Goal: Transaction & Acquisition: Purchase product/service

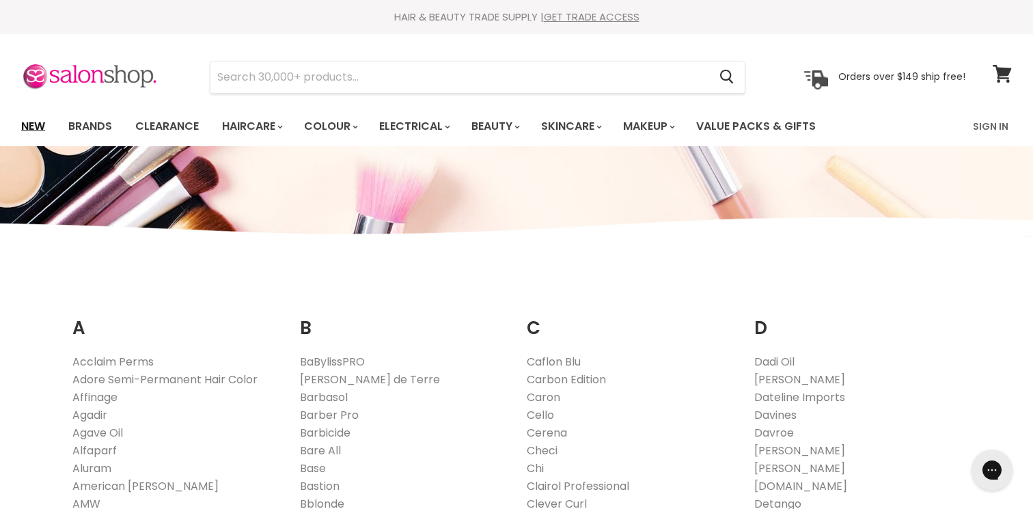
click at [33, 119] on link "New" at bounding box center [33, 126] width 44 height 29
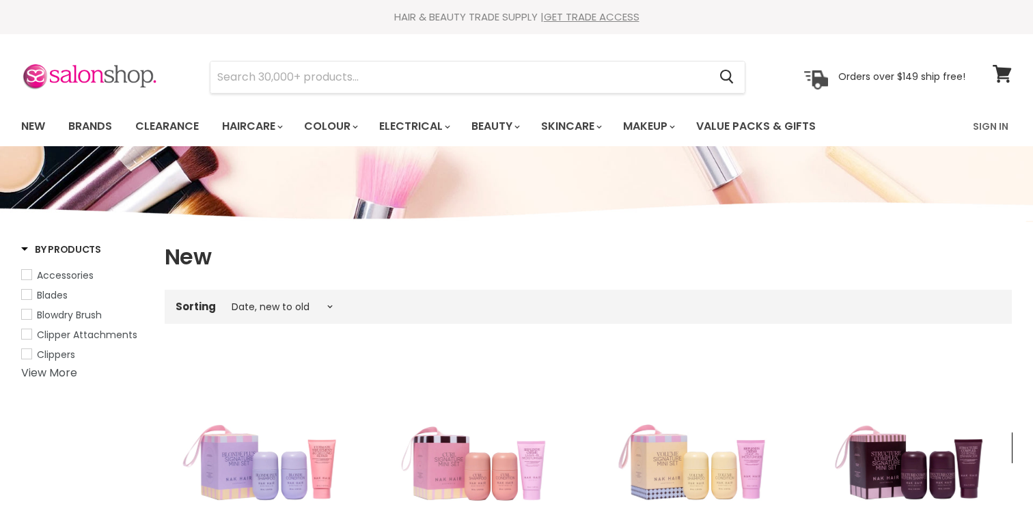
select select "created-descending"
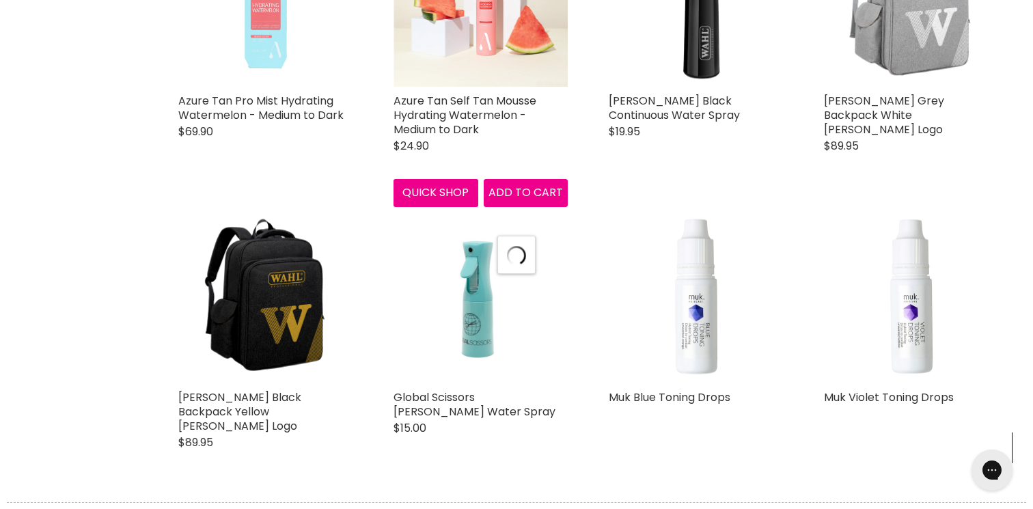
select select "created-descending"
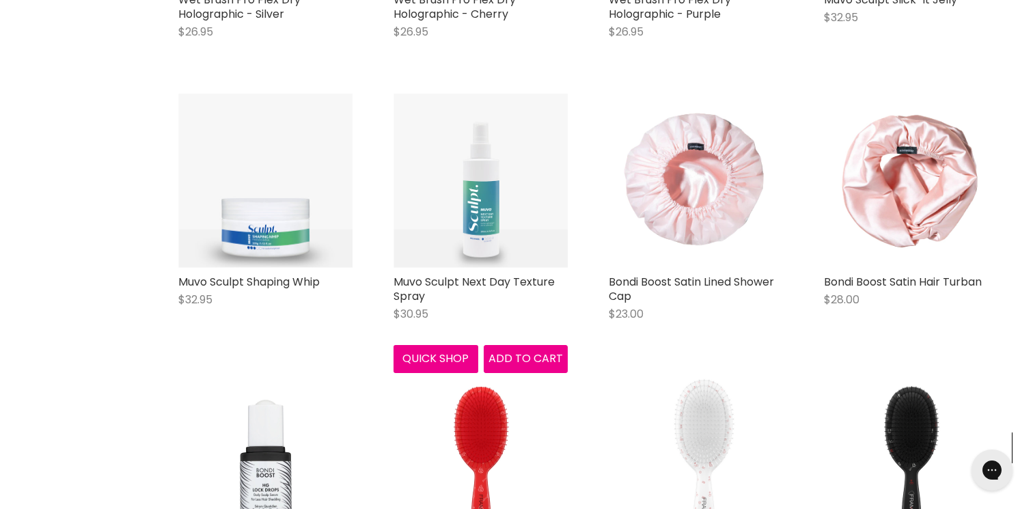
scroll to position [4254, 0]
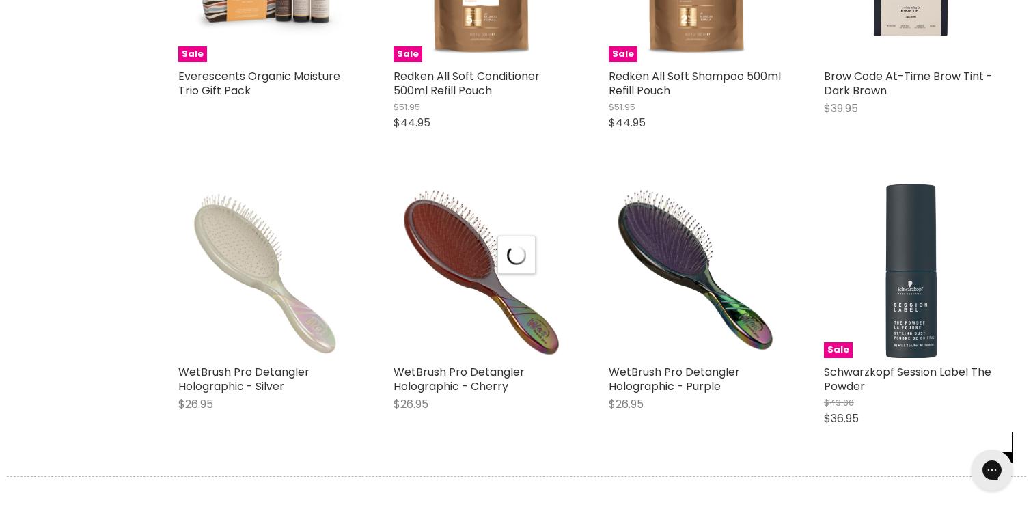
select select "created-descending"
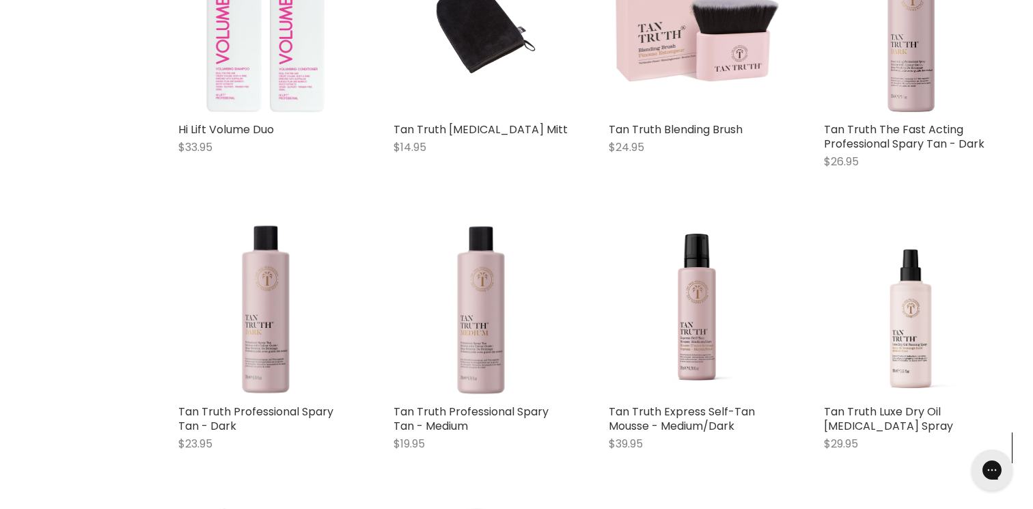
scroll to position [7806, 0]
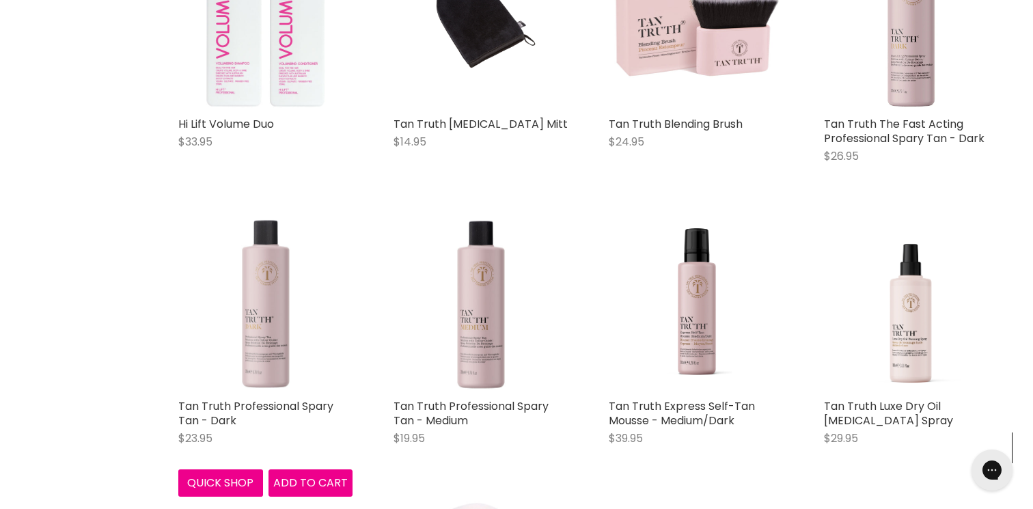
click at [266, 312] on img "Main content" at bounding box center [265, 305] width 174 height 174
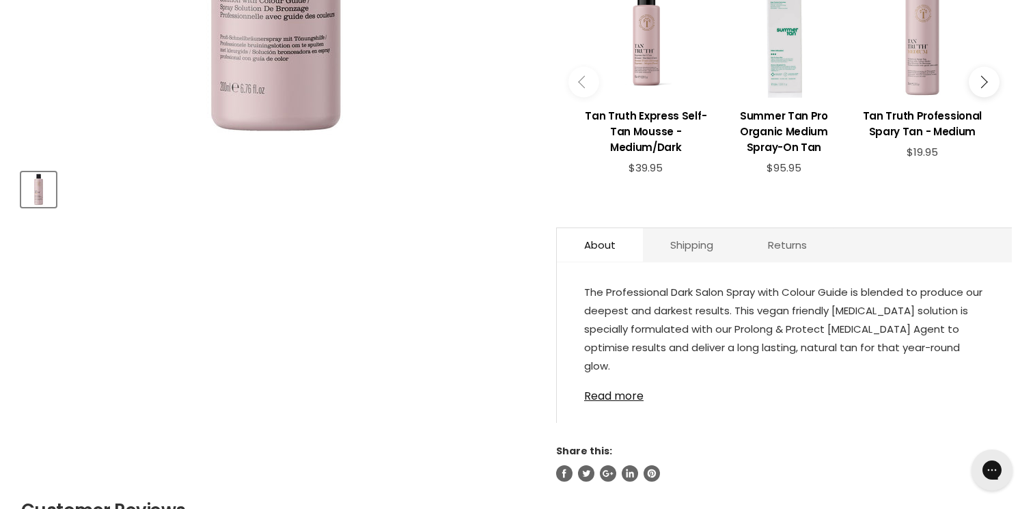
scroll to position [517, 0]
click at [606, 391] on link "Read more" at bounding box center [784, 391] width 400 height 20
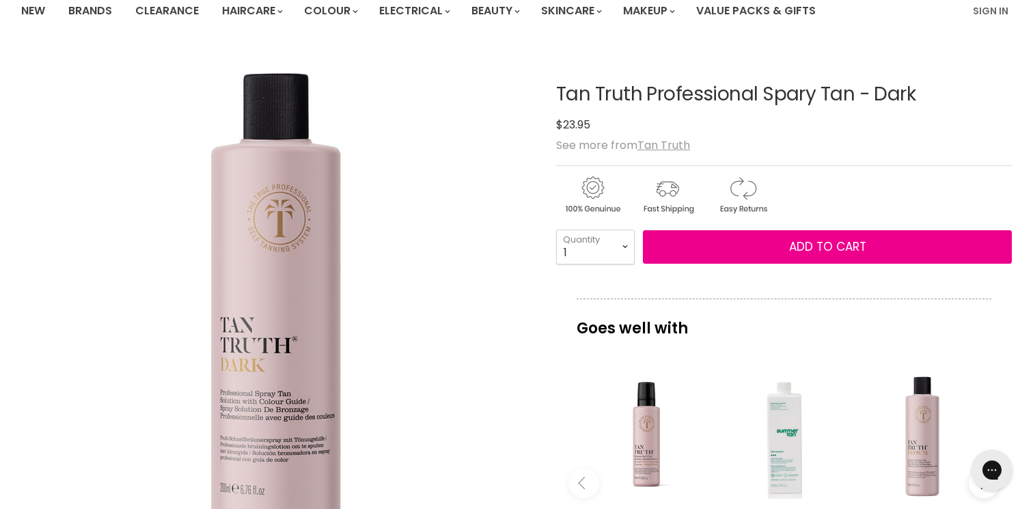
scroll to position [0, 0]
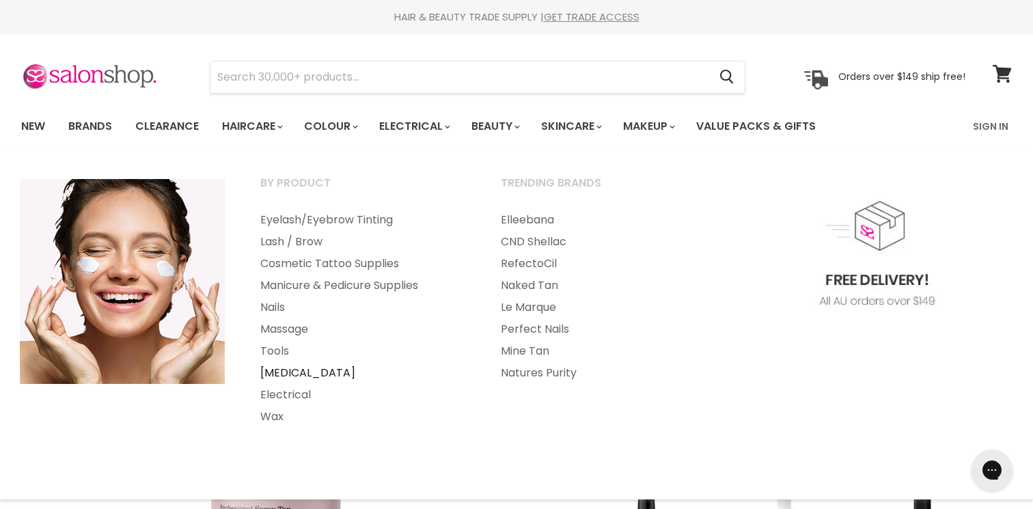
click at [289, 374] on link "[MEDICAL_DATA]" at bounding box center [362, 373] width 238 height 22
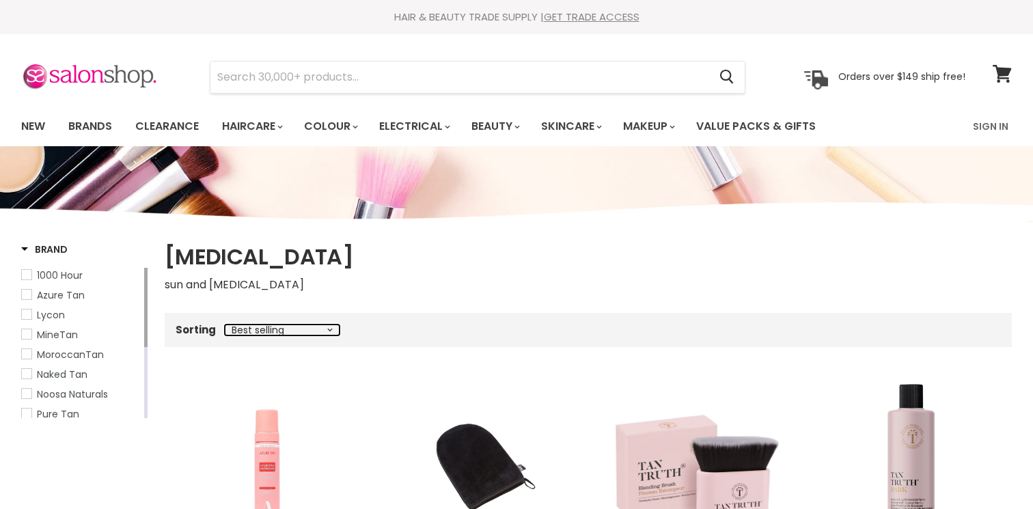
click at [327, 326] on select "Best selling Featured Price, low to high Price, high to low Alphabetically, A-Z…" at bounding box center [282, 329] width 115 height 11
select select "created-descending"
click at [225, 324] on select "Best selling Featured Price, low to high Price, high to low Alphabetically, A-Z…" at bounding box center [282, 329] width 115 height 11
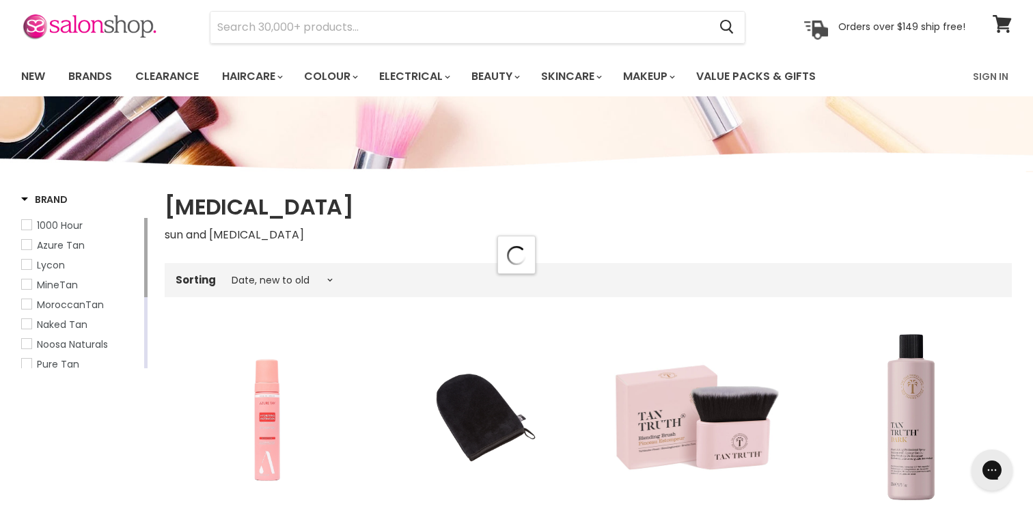
select select "created-descending"
